Goal: Communication & Community: Answer question/provide support

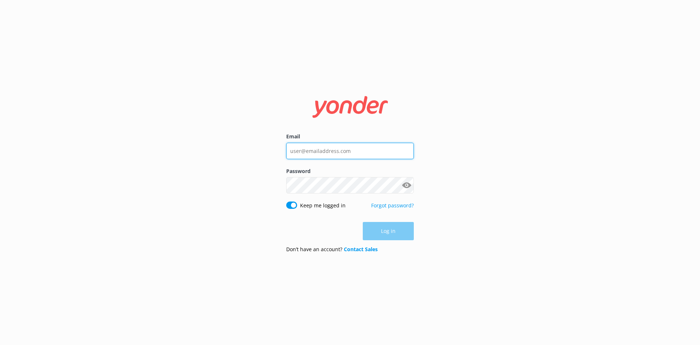
type input "[EMAIL_ADDRESS][DOMAIN_NAME]"
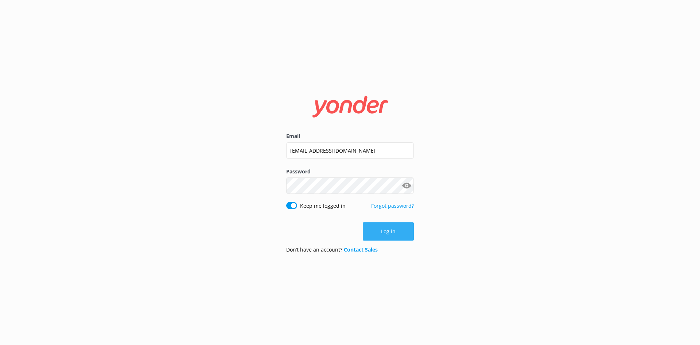
click at [397, 228] on button "Log in" at bounding box center [388, 231] width 51 height 18
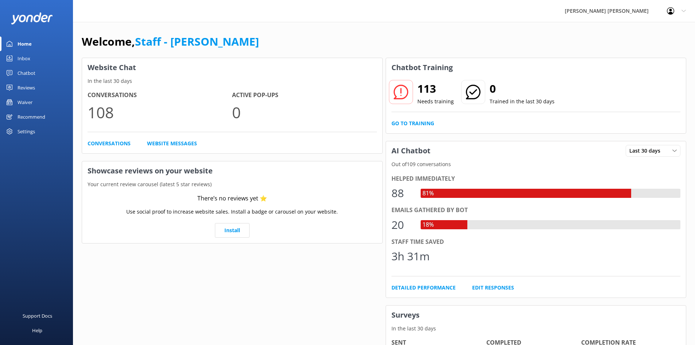
click at [31, 68] on div "Chatbot" at bounding box center [27, 73] width 18 height 15
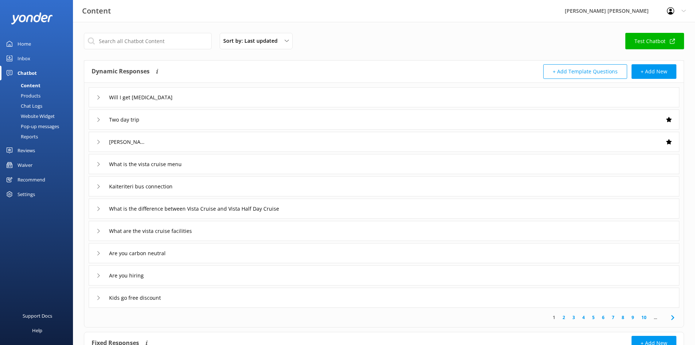
click at [24, 57] on div "Inbox" at bounding box center [24, 58] width 13 height 15
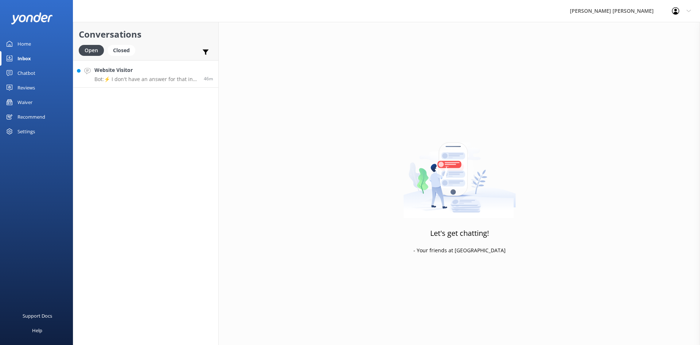
click at [140, 71] on h4 "Website Visitor" at bounding box center [146, 70] width 104 height 8
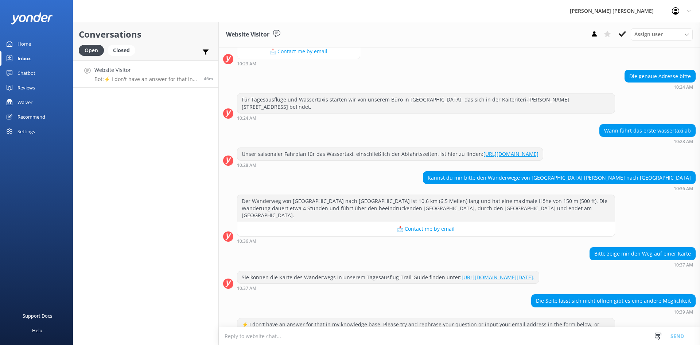
scroll to position [210, 0]
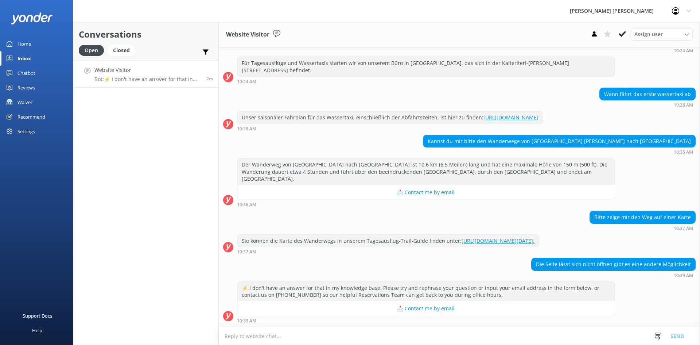
click at [688, 144] on div "Kannst du mir bitte den Wanderwege von Midlands besch nach anchorage" at bounding box center [559, 141] width 272 height 12
drag, startPoint x: 689, startPoint y: 262, endPoint x: 528, endPoint y: 263, distance: 161.5
click at [528, 263] on div "Die Seite lässt sich nicht öffnen gibt es eine andere Möglichkeit 10:39 AM" at bounding box center [459, 267] width 481 height 20
copy div "Die Seite lässt sich nicht öffnen gibt es eine andere Möglichkeit"
click at [458, 271] on div "Die Seite lässt sich nicht öffnen gibt es eine andere Möglichkeit 10:39 AM" at bounding box center [459, 267] width 481 height 20
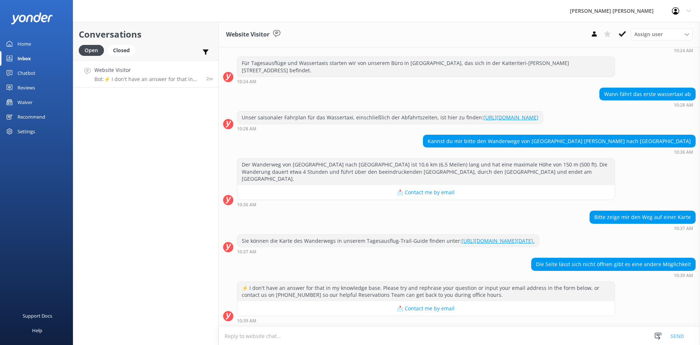
click at [473, 237] on link "https://www.abeltasman.co.nz/assets/Brochures/24834-Wilsons-English-Trail-Guide…" at bounding box center [498, 240] width 73 height 7
drag, startPoint x: 361, startPoint y: 232, endPoint x: 237, endPoint y: 228, distance: 124.0
click at [237, 234] on div "Sie können die Karte des Wanderwegs in unserem Tagesausflug-Trail-Guide finden …" at bounding box center [459, 244] width 481 height 20
click at [413, 234] on div "Sie können die Karte des Wanderwegs in unserem Tagesausflug-Trail-Guide finden …" at bounding box center [388, 240] width 302 height 12
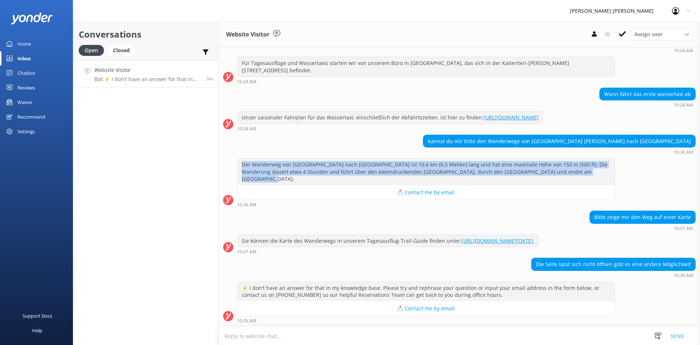
drag, startPoint x: 595, startPoint y: 172, endPoint x: 220, endPoint y: 160, distance: 374.6
click at [220, 160] on div "Der Wanderweg von Medlands Beach nach Anchorage ist 10,6 km (6,5 Meilen) lang u…" at bounding box center [459, 182] width 481 height 49
copy div "Der Wanderweg von Medlands Beach nach Anchorage ist 10,6 km (6,5 Meilen) lang u…"
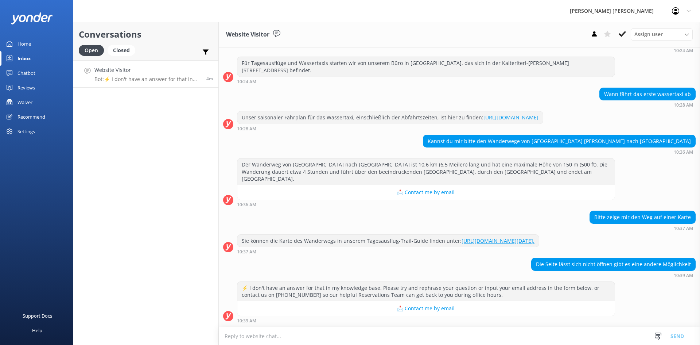
click at [399, 333] on textarea at bounding box center [459, 336] width 481 height 18
paste textarea "https://www.abeltasman.co.nz/day-trips/cruise-and-walk/swing-bridge-bush-and-be…"
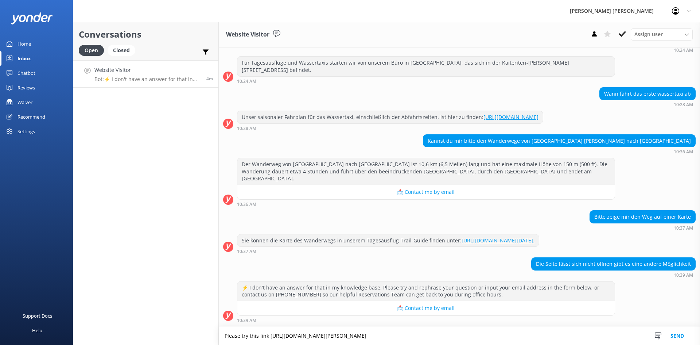
type textarea "Please try this link https://www.abeltasman.co.nz/day-trips/cruise-and-walk/swi…"
click at [679, 332] on button "Send" at bounding box center [677, 335] width 27 height 18
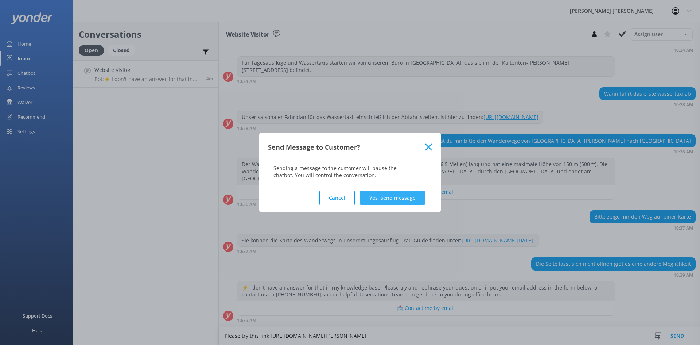
click at [385, 196] on button "Yes, send message" at bounding box center [392, 197] width 65 height 15
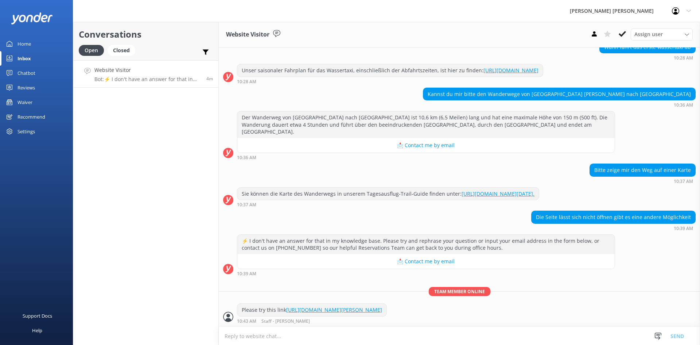
scroll to position [258, 0]
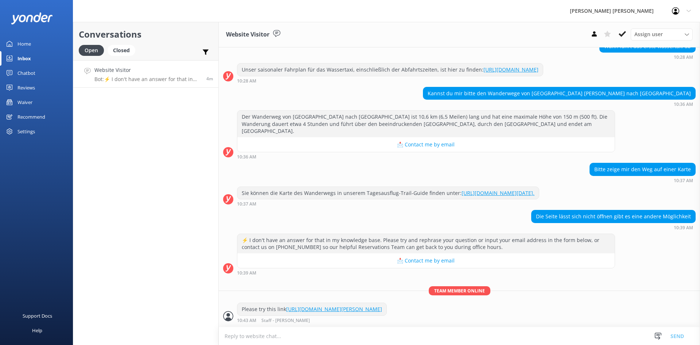
click at [460, 334] on textarea at bounding box center [459, 336] width 481 height 18
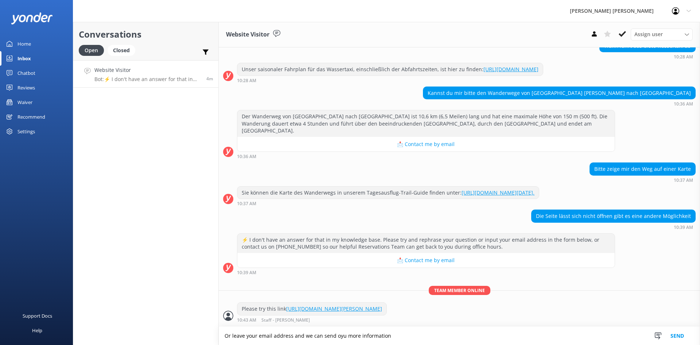
click at [336, 336] on textarea "Or leave your email address and we can send oyu more information" at bounding box center [459, 335] width 481 height 18
type textarea "Or leave your email address and we can send you more information"
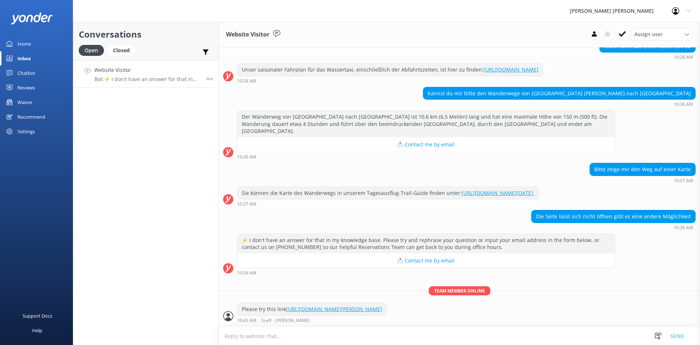
click at [433, 332] on textarea at bounding box center [459, 336] width 481 height 18
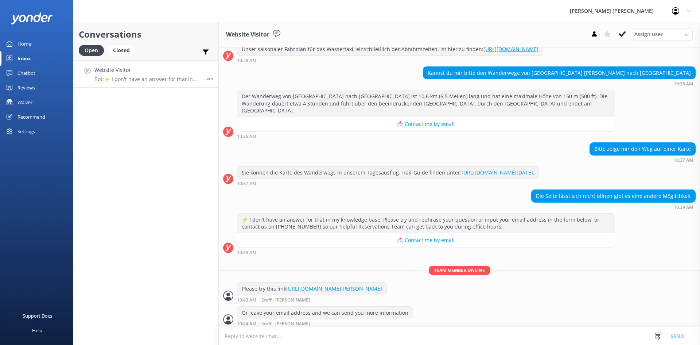
scroll to position [282, 0]
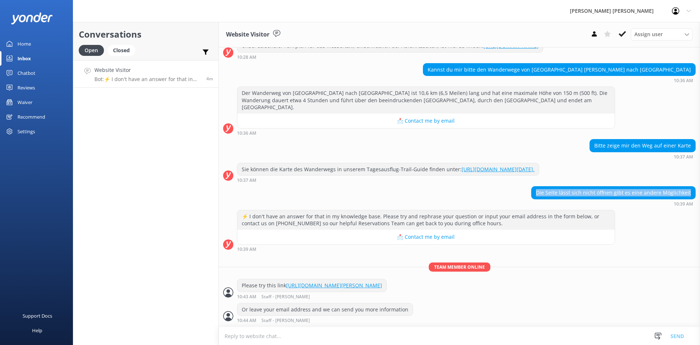
drag, startPoint x: 687, startPoint y: 193, endPoint x: 535, endPoint y: 193, distance: 152.4
click at [535, 193] on div "Die Seite lässt sich nicht öffnen gibt es eine andere Möglichkeit" at bounding box center [614, 192] width 164 height 12
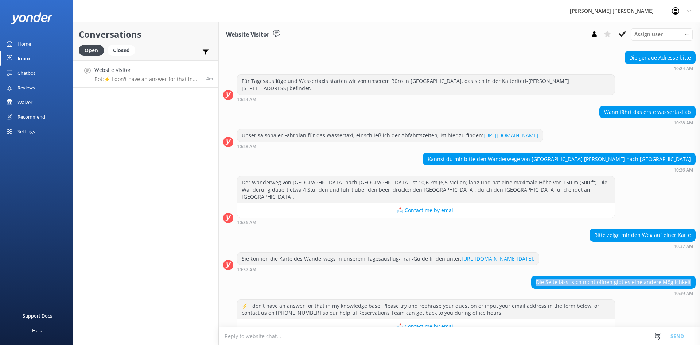
scroll to position [209, 0]
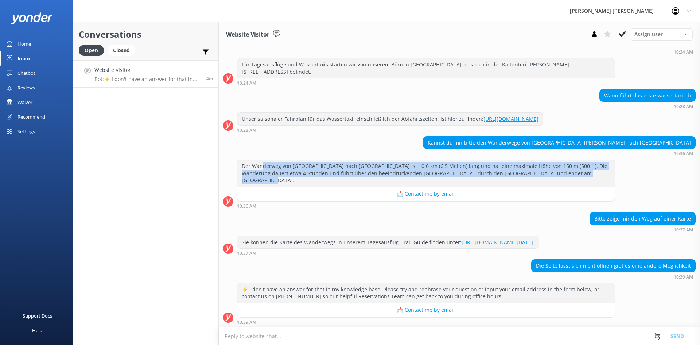
drag, startPoint x: 598, startPoint y: 171, endPoint x: 264, endPoint y: 164, distance: 334.1
click at [264, 164] on div "Der Wanderweg von Medlands Beach nach Anchorage ist 10,6 km (6,5 Meilen) lang u…" at bounding box center [425, 173] width 377 height 27
click at [331, 169] on div "Der Wanderweg von Medlands Beach nach Anchorage ist 10,6 km (6,5 Meilen) lang u…" at bounding box center [425, 173] width 377 height 27
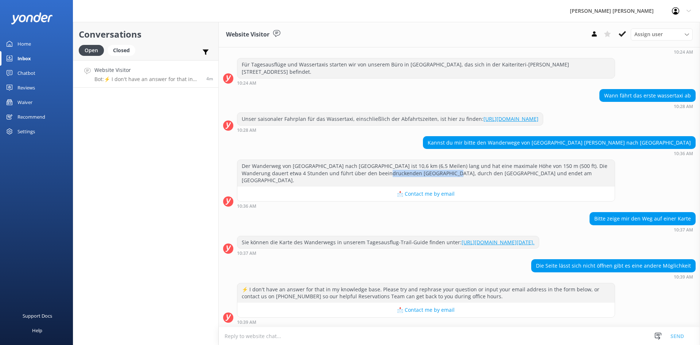
drag, startPoint x: 443, startPoint y: 174, endPoint x: 388, endPoint y: 172, distance: 54.7
click at [388, 172] on div "Der Wanderweg von Medlands Beach nach Anchorage ist 10,6 km (6,5 Meilen) lang u…" at bounding box center [425, 173] width 377 height 27
click at [509, 175] on div "Der Wanderweg von Medlands Beach nach Anchorage ist 10,6 km (6,5 Meilen) lang u…" at bounding box center [425, 173] width 377 height 27
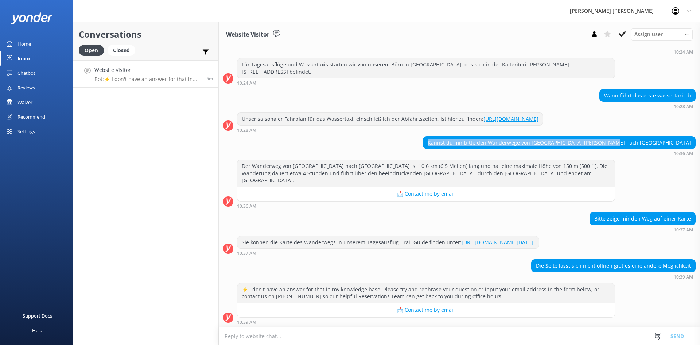
drag, startPoint x: 689, startPoint y: 145, endPoint x: 510, endPoint y: 148, distance: 179.4
click at [510, 148] on div "Kannst du mir bitte den Wanderwege von Midlands besch nach anchorage" at bounding box center [559, 142] width 272 height 12
copy div "Kannst du mir bitte den Wanderwege von Midlands besch nach anchorage"
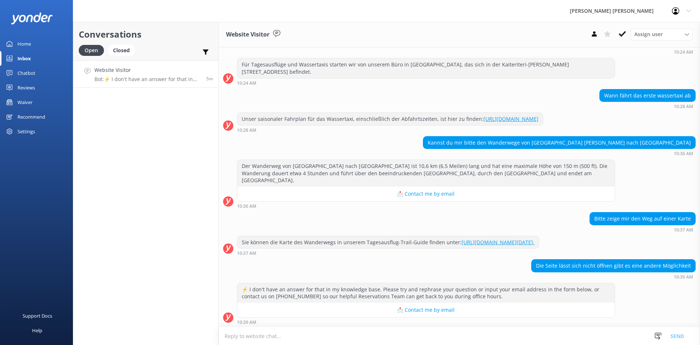
click at [607, 153] on div "10:36 AM" at bounding box center [559, 153] width 273 height 5
drag, startPoint x: 373, startPoint y: 243, endPoint x: 452, endPoint y: 232, distance: 79.6
click at [452, 236] on div "Sie können die Karte des Wanderwegs in unserem Tagesausflug-Trail-Guide finden …" at bounding box center [388, 242] width 302 height 12
click at [453, 244] on div "Sie können die Karte des Wanderwegs in unserem Tagesausflug-Trail-Guide finden …" at bounding box center [388, 242] width 302 height 12
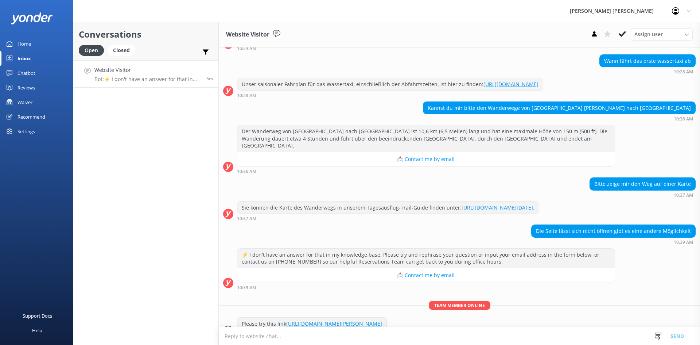
scroll to position [282, 0]
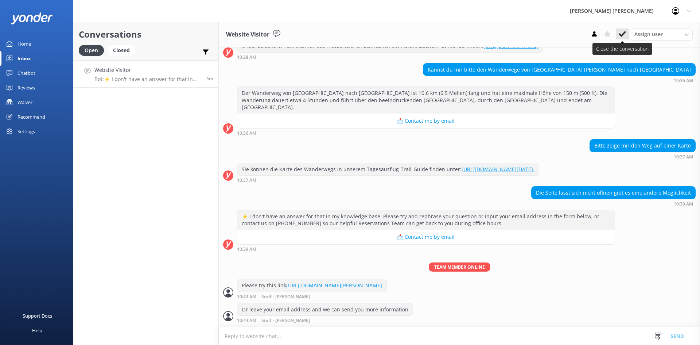
click at [621, 33] on icon at bounding box center [622, 33] width 7 height 7
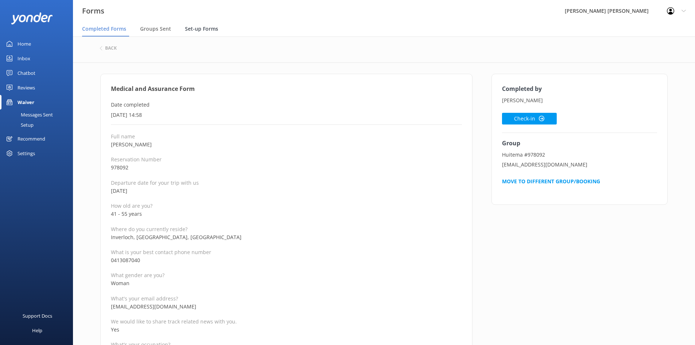
click at [194, 33] on div "Set-up Forms" at bounding box center [203, 29] width 36 height 15
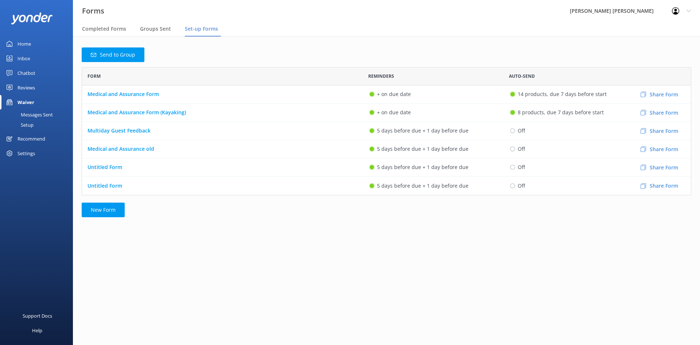
scroll to position [123, 604]
click at [156, 115] on p "Medical and Assurance Form (Kayaking)" at bounding box center [137, 112] width 98 height 8
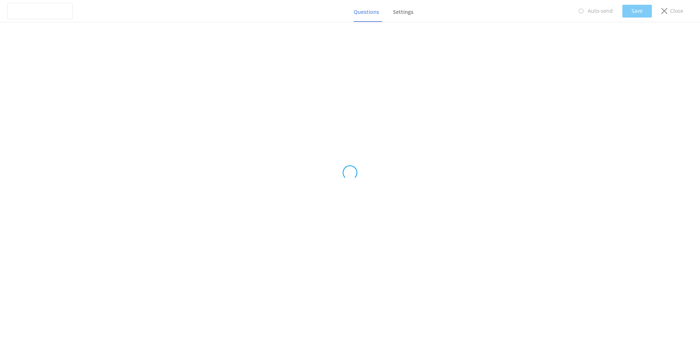
type input "Medical and Assurance Form (Kayaking)"
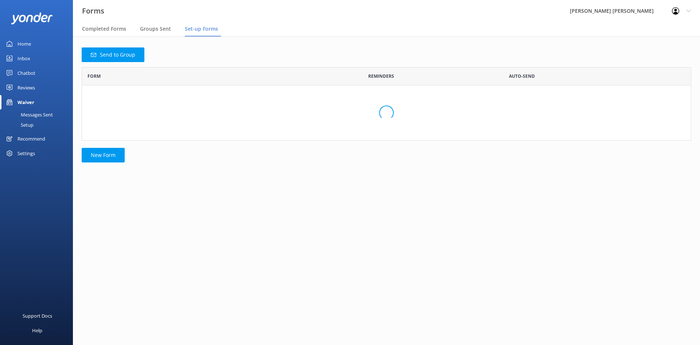
scroll to position [123, 604]
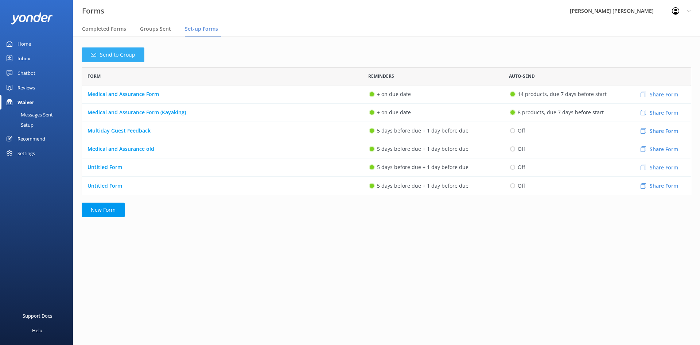
click at [135, 50] on button "Send to Group" at bounding box center [113, 54] width 63 height 15
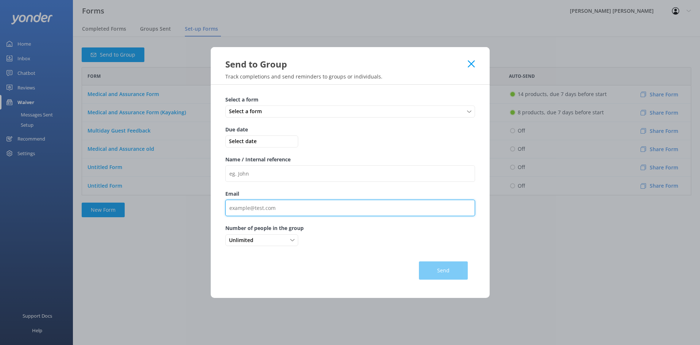
click at [273, 209] on input "Email" at bounding box center [350, 207] width 250 height 16
paste input "katieziplive@yahoo.ca"
type input "katieziplive@yahoo.ca"
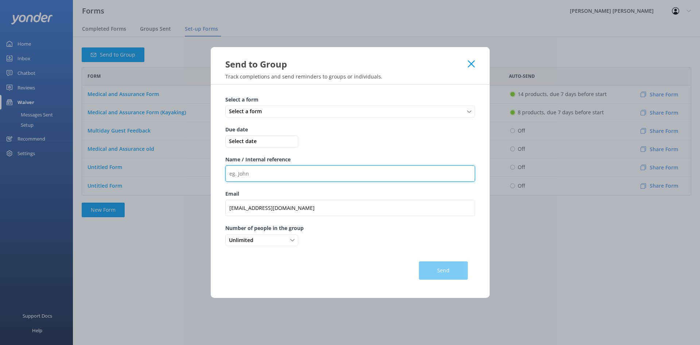
click at [241, 175] on input "Name / Internal reference" at bounding box center [350, 173] width 250 height 16
paste input "971266"
click at [257, 173] on input "APPLEGATH - REF 971266" at bounding box center [350, 173] width 250 height 16
type input "APPLEGATH270925 - REF 971266"
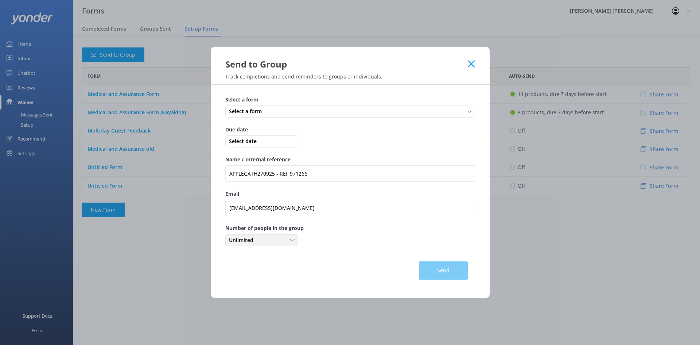
click at [284, 240] on div "Unlimited" at bounding box center [261, 240] width 69 height 8
click at [242, 281] on link "2" at bounding box center [262, 284] width 72 height 15
click at [276, 115] on div "Select a form" at bounding box center [350, 111] width 246 height 8
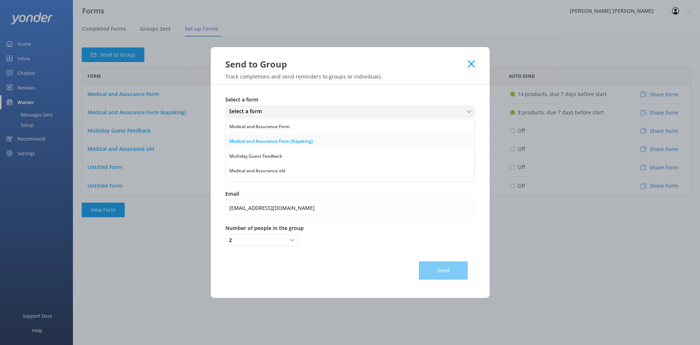
click at [273, 140] on div "Medical and Assurance Form (Kayaking)" at bounding box center [270, 140] width 83 height 7
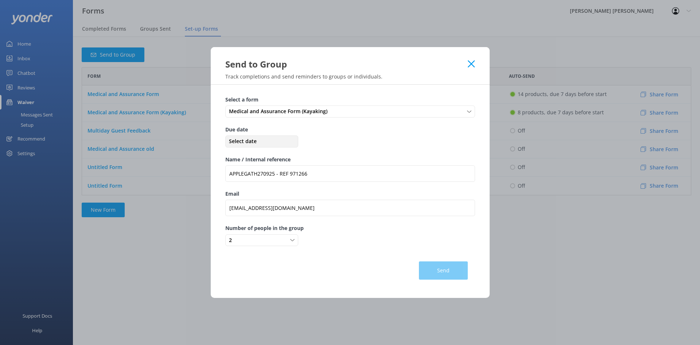
click at [269, 140] on span "Select date" at bounding box center [261, 141] width 69 height 8
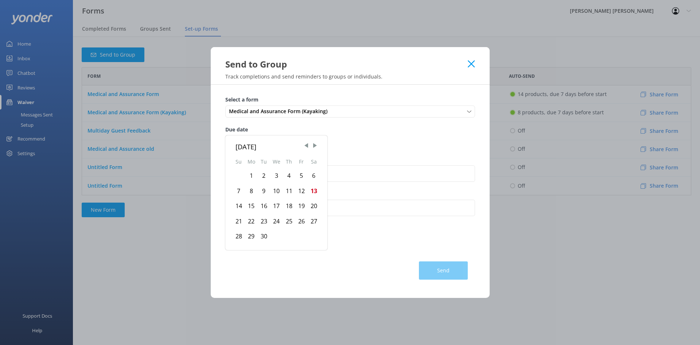
click at [290, 221] on div "25" at bounding box center [289, 221] width 12 height 15
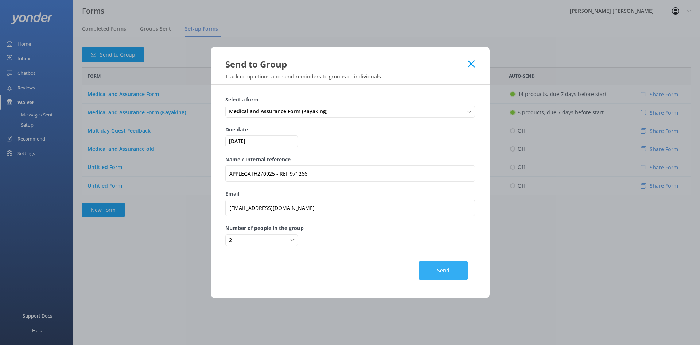
click at [443, 274] on button "Send" at bounding box center [443, 270] width 49 height 18
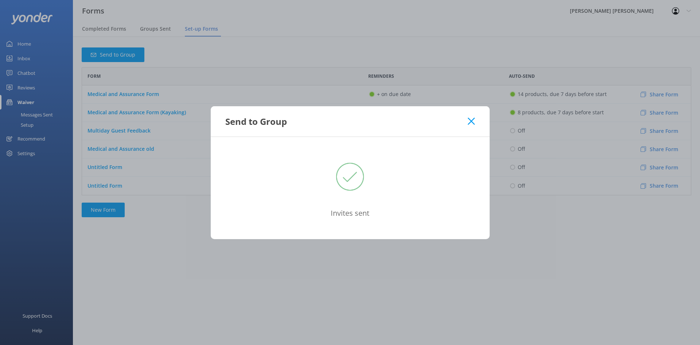
click at [470, 122] on icon at bounding box center [471, 120] width 7 height 7
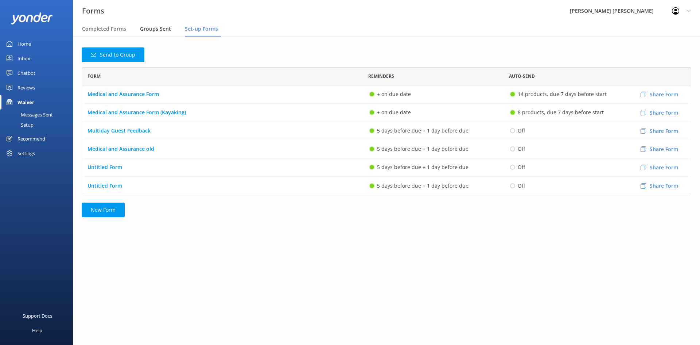
click at [157, 27] on span "Groups Sent" at bounding box center [155, 28] width 31 height 7
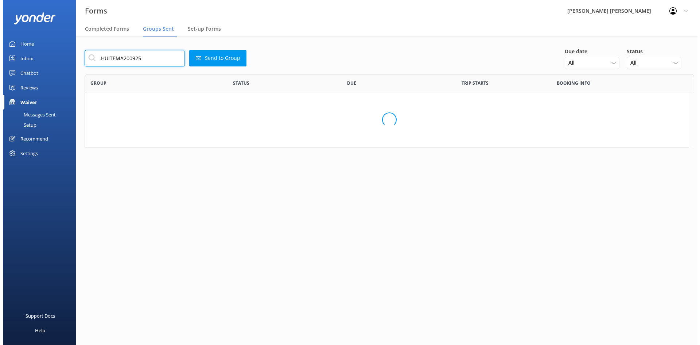
scroll to position [250, 599]
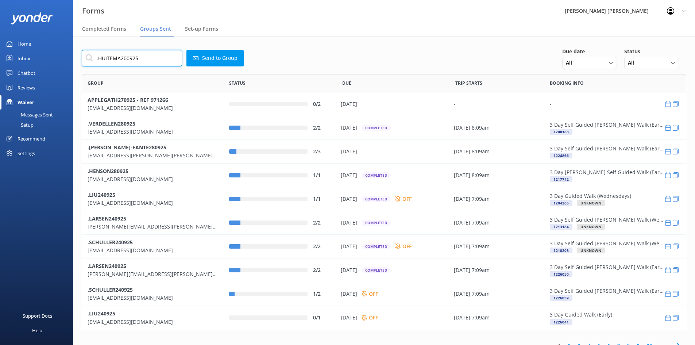
drag, startPoint x: 139, startPoint y: 58, endPoint x: 81, endPoint y: 55, distance: 58.0
click at [68, 54] on div "Forms Wilsons Abel Tasman Profile Settings Logout Completed Forms Groups Sent S…" at bounding box center [347, 190] width 695 height 308
paste input "971266"
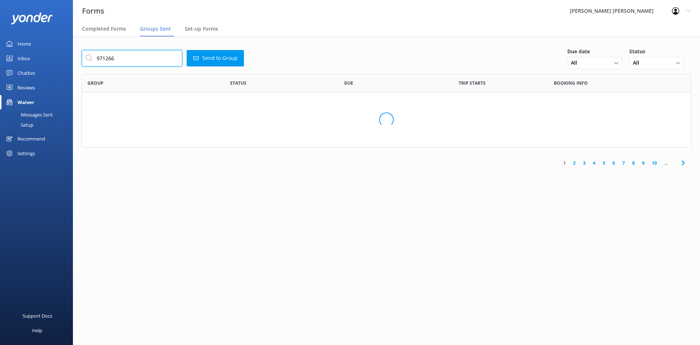
scroll to position [37, 604]
type input "971266"
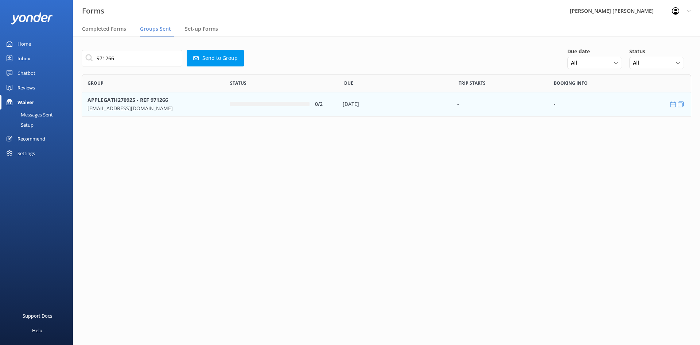
click at [160, 110] on p "katieziplive@yahoo.ca" at bounding box center [154, 108] width 132 height 8
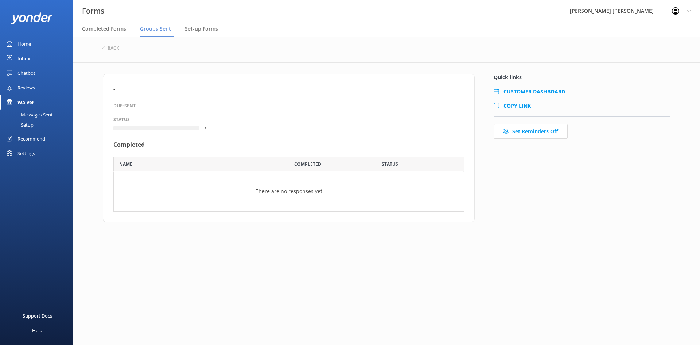
scroll to position [50, 345]
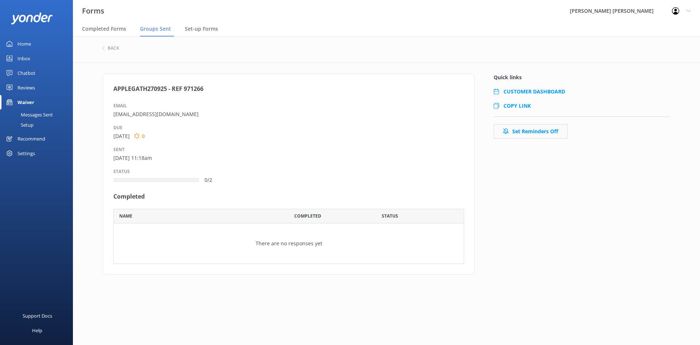
click at [525, 133] on button "Set Reminders Off" at bounding box center [531, 131] width 74 height 15
click at [520, 105] on span "COPY LINK" at bounding box center [517, 105] width 27 height 7
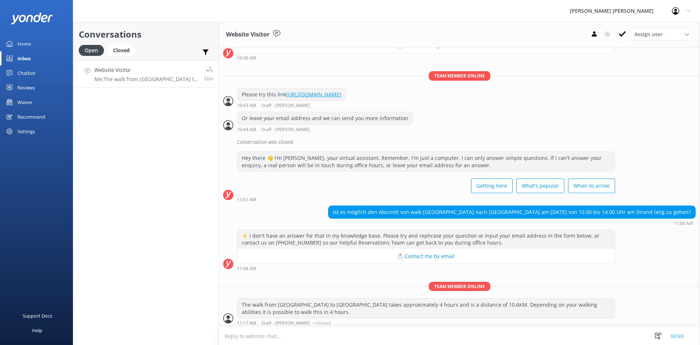
scroll to position [475, 0]
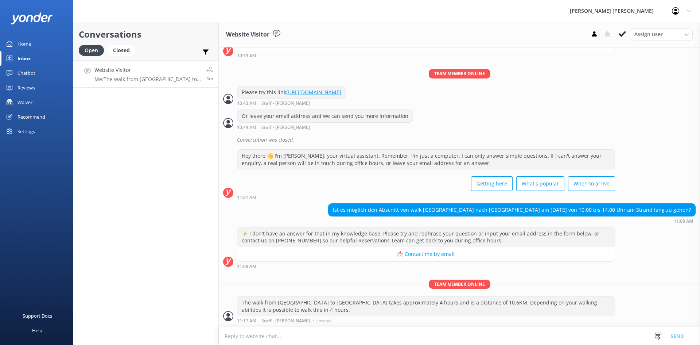
drag, startPoint x: 685, startPoint y: 208, endPoint x: 342, endPoint y: 211, distance: 343.5
click at [342, 211] on div "Ist es möglich den Abscnitt von walk Midlands nach anchorage am Sonntag den 14 …" at bounding box center [512, 209] width 367 height 12
click at [580, 211] on div "Ist es möglich den Abscnitt von walk Midlands nach anchorage am Sonntag den 14 …" at bounding box center [512, 209] width 367 height 12
click at [135, 87] on div "Conversations Open Closed Important Assigned to me Unassigned Website Visitor M…" at bounding box center [146, 183] width 146 height 323
click at [134, 79] on p "Me: The walk from Medland's to Anchorage takes approximately 4 hours and is a d…" at bounding box center [147, 79] width 106 height 7
